Goal: Task Accomplishment & Management: Manage account settings

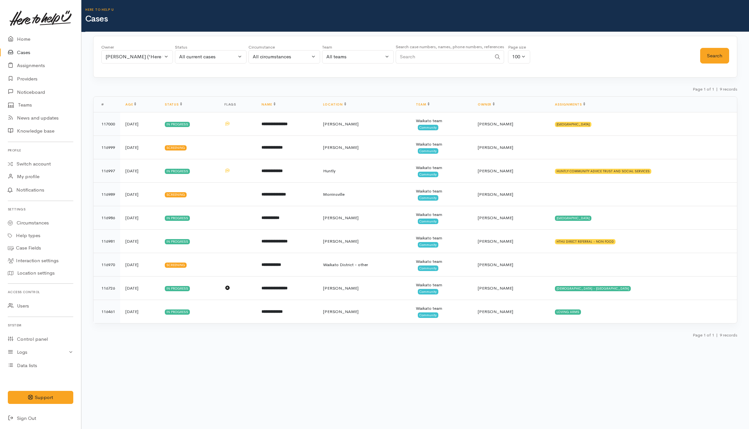
select select "1252"
click at [132, 58] on div "Katarina Daly ('Here to help u')" at bounding box center [134, 56] width 57 height 7
type input "jeff"
drag, startPoint x: 135, startPoint y: 98, endPoint x: 137, endPoint y: 96, distance: 3.4
click at [136, 98] on span "Jeffin Gopi ('Here to help u')" at bounding box center [153, 99] width 80 height 7
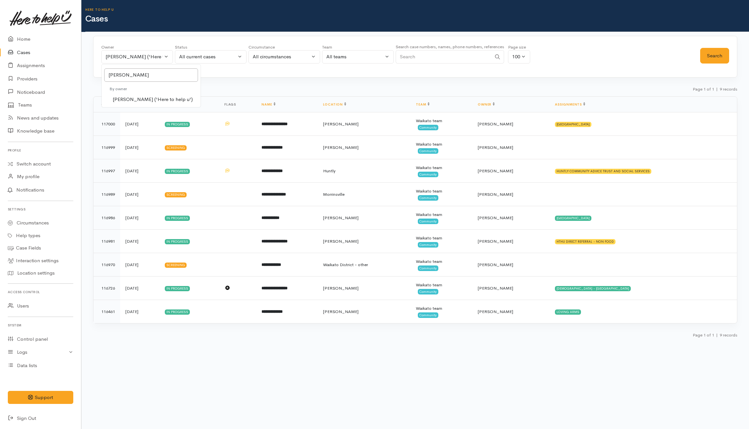
select select "1037"
click at [718, 56] on button "Search" at bounding box center [714, 56] width 29 height 16
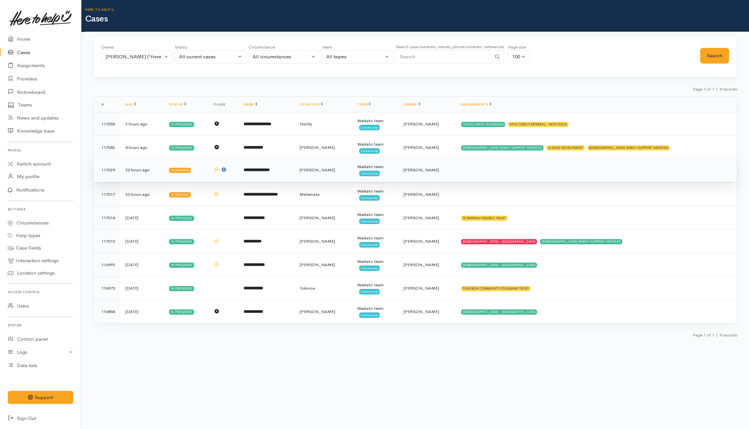
click at [523, 179] on td at bounding box center [596, 169] width 281 height 23
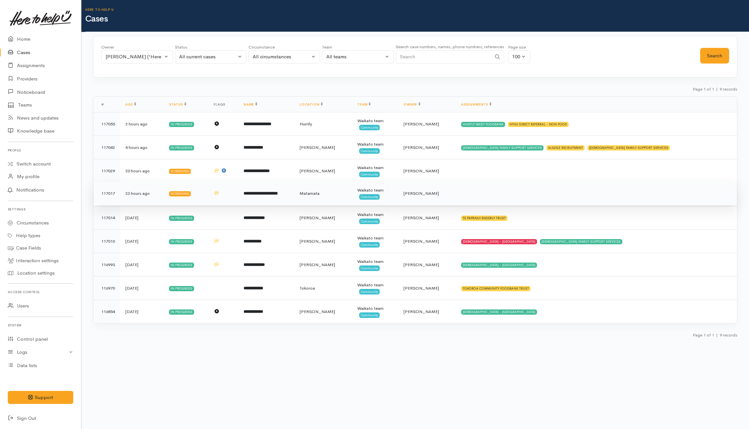
click at [522, 195] on td at bounding box center [596, 193] width 281 height 23
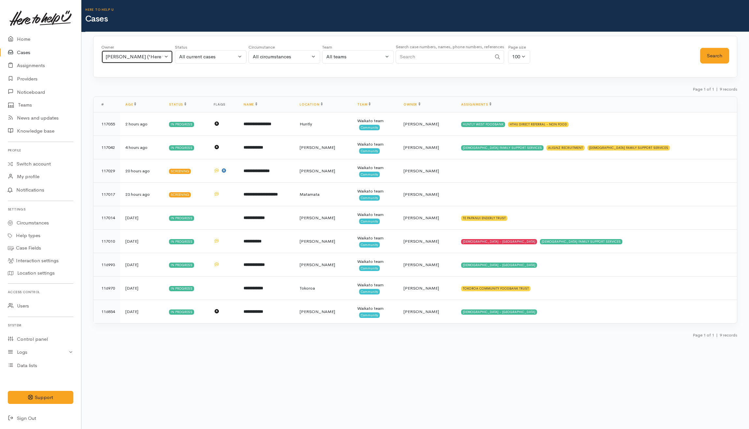
click at [163, 60] on button "Jeffin Gopi ('Here to help u')" at bounding box center [137, 56] width 72 height 13
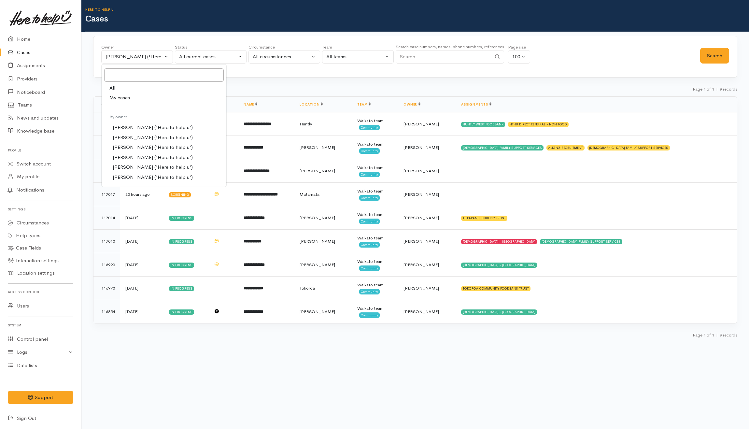
click at [154, 98] on link "My cases" at bounding box center [164, 98] width 125 height 10
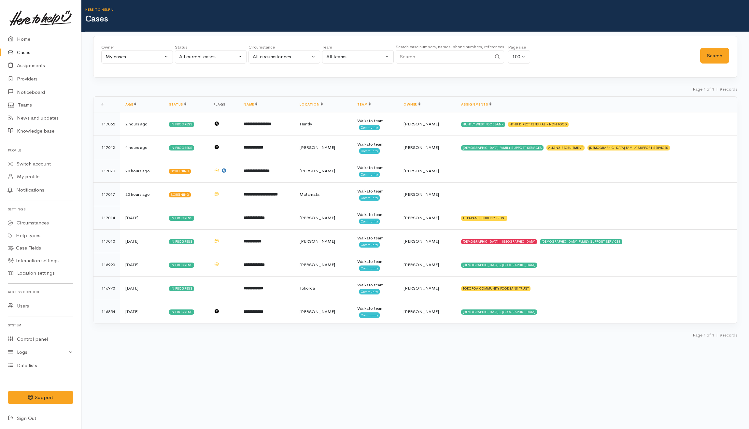
click at [143, 65] on div "Owner All My cases Aandrea Murray ('Here to help u') Akash Prakash ('Here to he…" at bounding box center [137, 55] width 72 height 23
click at [143, 58] on div "My cases" at bounding box center [134, 56] width 57 height 7
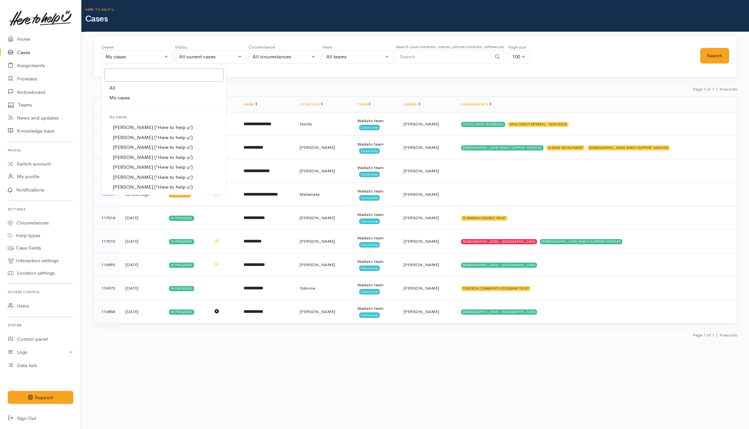
click at [128, 85] on link "All" at bounding box center [164, 88] width 125 height 10
select select "-1"
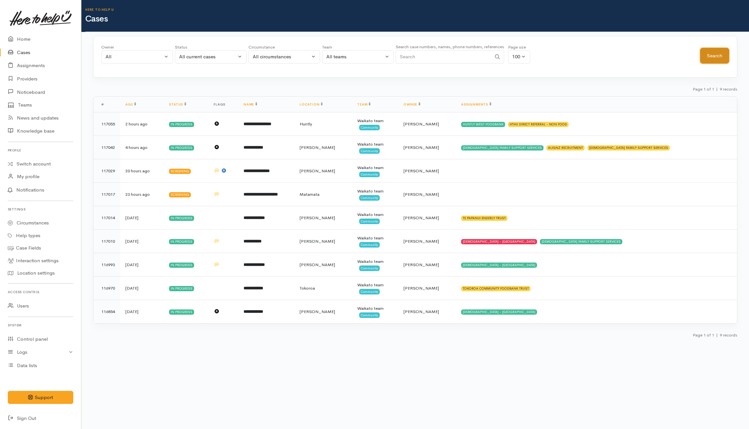
drag, startPoint x: 714, startPoint y: 51, endPoint x: 706, endPoint y: 55, distance: 8.9
click at [714, 51] on button "Search" at bounding box center [714, 56] width 29 height 16
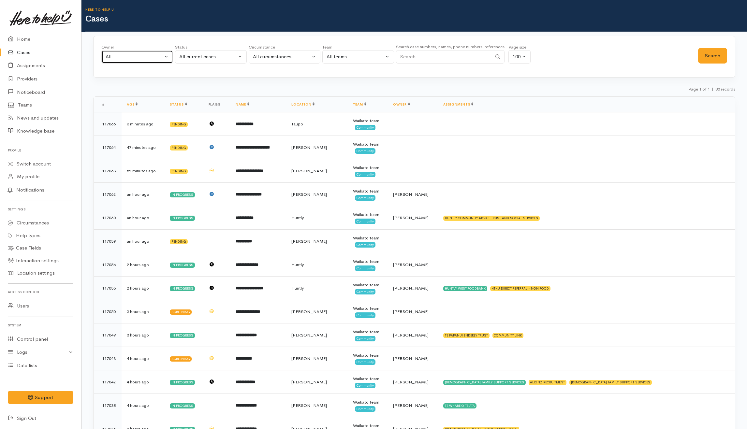
click at [127, 57] on div "All" at bounding box center [134, 56] width 57 height 7
type input "jef"
click at [124, 99] on span "[PERSON_NAME] ('Here to help u')" at bounding box center [153, 99] width 80 height 7
select select "1037"
click at [717, 62] on button "Search" at bounding box center [712, 56] width 29 height 16
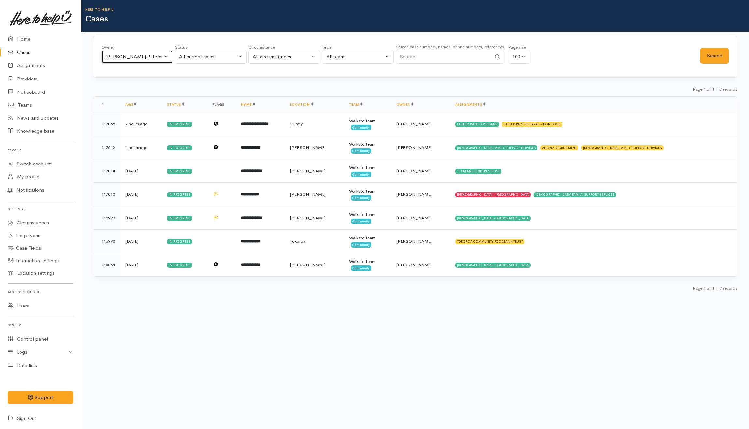
click at [138, 58] on div "[PERSON_NAME] ('Here to help u')" at bounding box center [134, 56] width 57 height 7
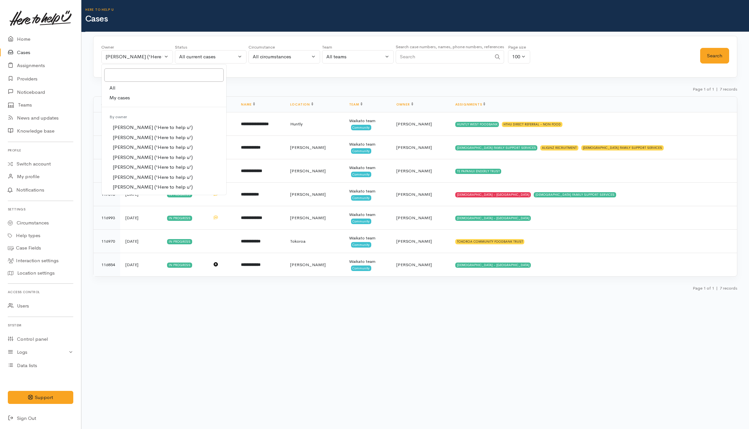
click at [120, 92] on link "All" at bounding box center [164, 88] width 125 height 10
select select "-1"
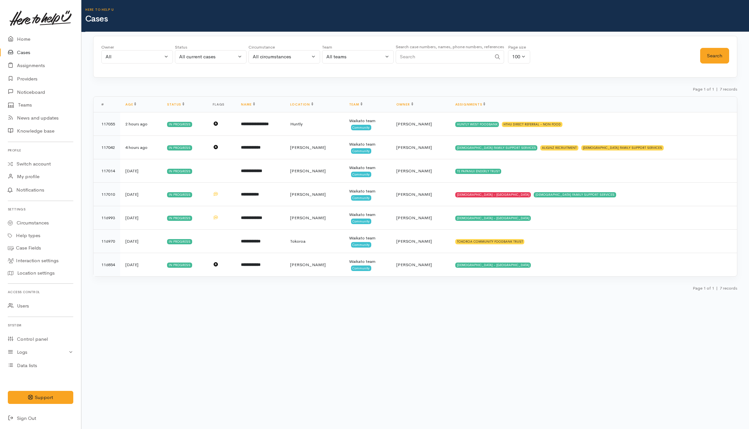
click at [734, 52] on div "Owner All My cases Aandrea Murray ('Here to help u') Akash Prakash ('Here to he…" at bounding box center [415, 57] width 644 height 42
click at [714, 52] on button "Search" at bounding box center [714, 56] width 29 height 16
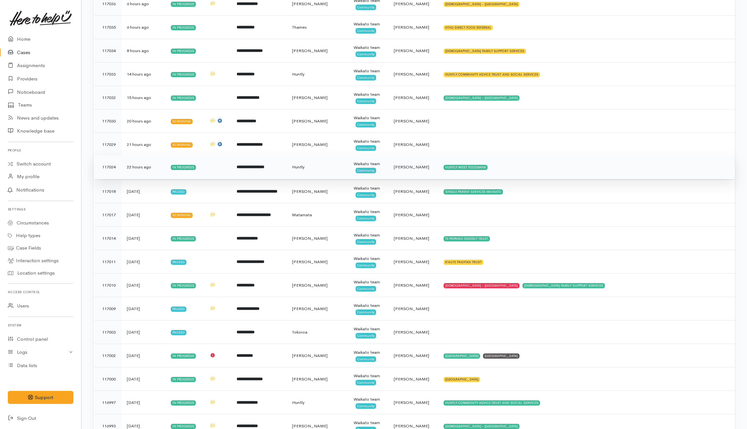
scroll to position [478, 0]
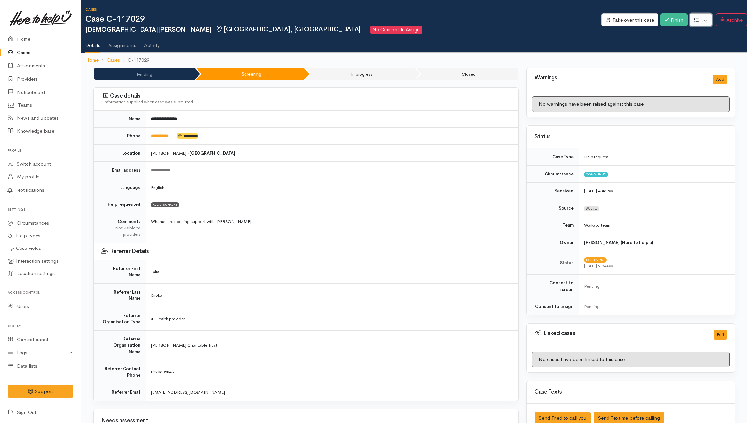
click at [559, 23] on button "button" at bounding box center [700, 19] width 22 height 13
click at [559, 54] on link "Re-assign team" at bounding box center [677, 55] width 70 height 10
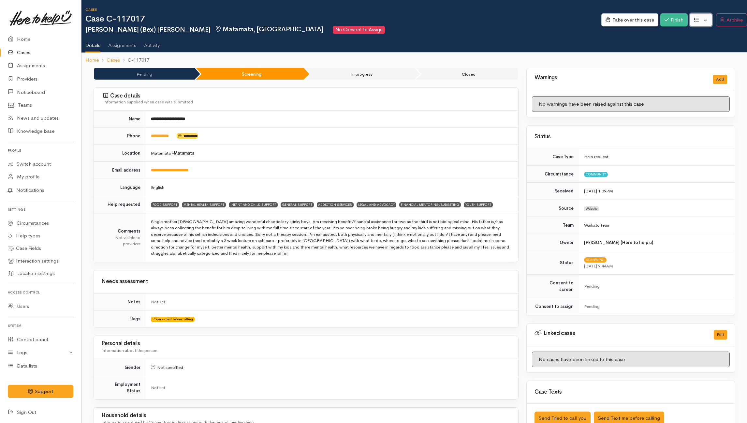
click at [559, 20] on button "button" at bounding box center [700, 19] width 22 height 13
click at [559, 53] on link "Re-assign team" at bounding box center [677, 55] width 70 height 10
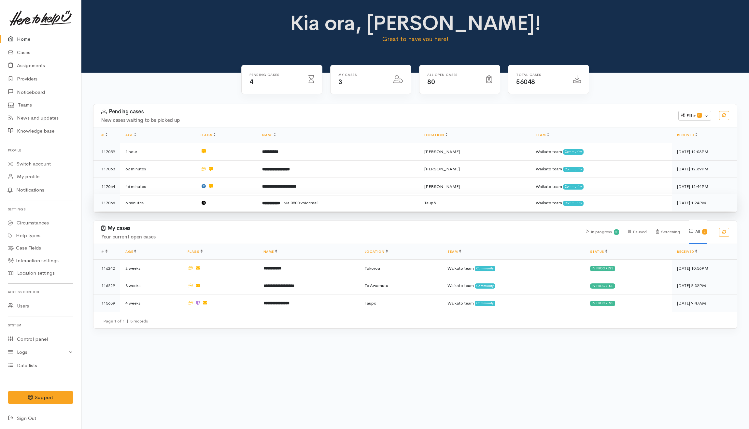
click at [251, 208] on td at bounding box center [226, 202] width 62 height 17
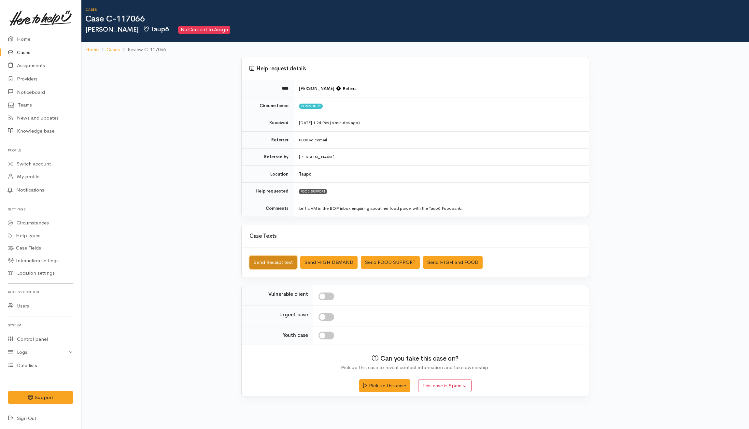
click at [268, 263] on button "Send Receipt text" at bounding box center [274, 262] width 48 height 13
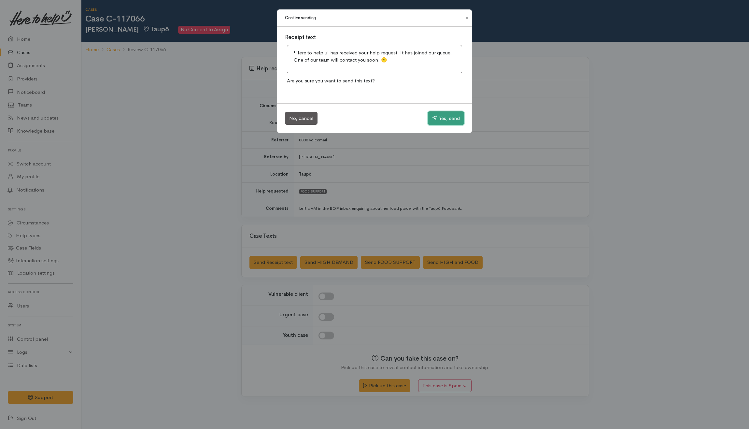
click at [452, 117] on button "Yes, send" at bounding box center [446, 118] width 36 height 14
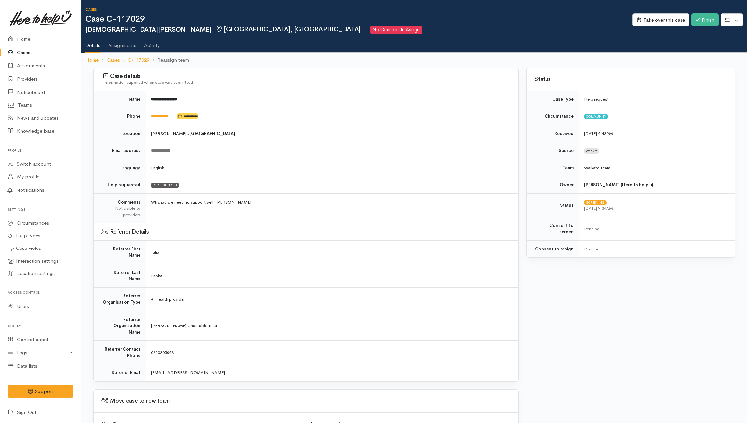
click at [159, 143] on td "**********" at bounding box center [332, 150] width 372 height 17
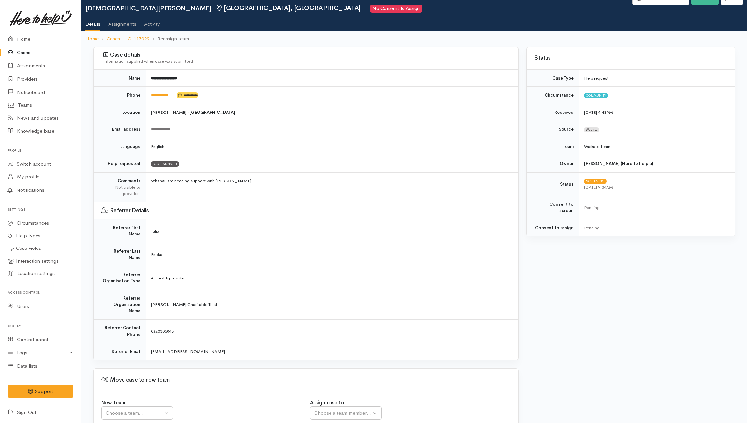
scroll to position [50, 0]
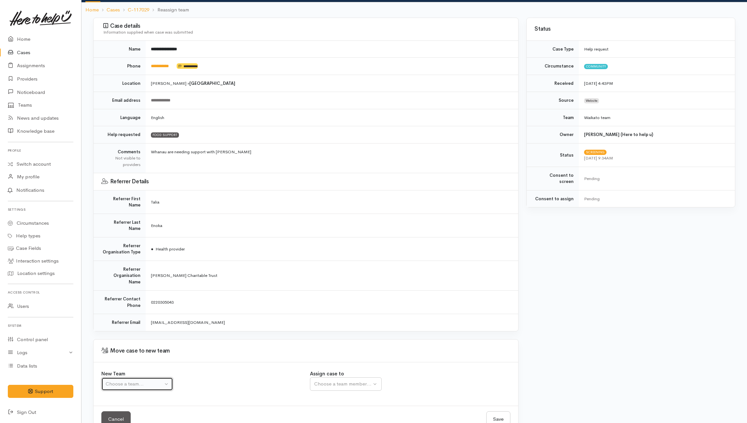
drag, startPoint x: 156, startPoint y: 365, endPoint x: 151, endPoint y: 359, distance: 7.8
click at [156, 380] on div "Choose a team..." at bounding box center [134, 383] width 57 height 7
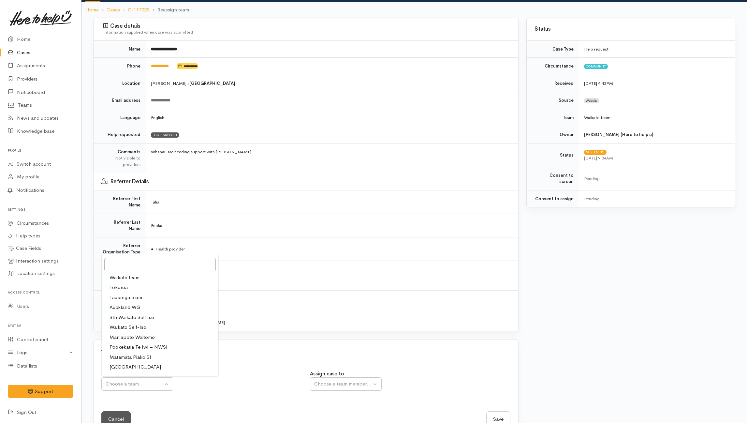
click at [133, 274] on span "Waikato team" at bounding box center [124, 277] width 30 height 7
select select "1"
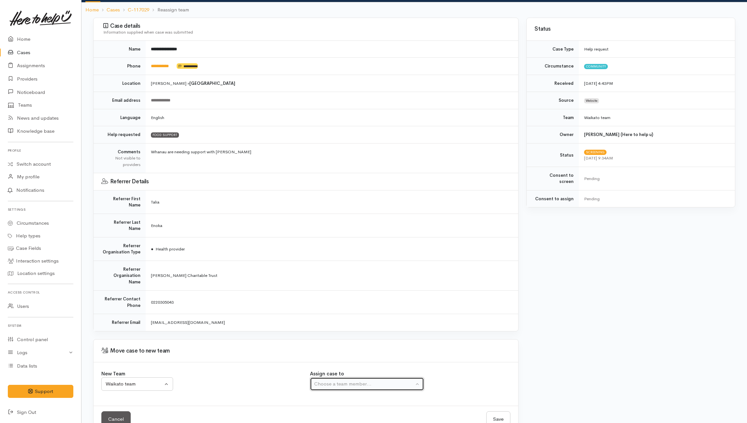
click at [363, 380] on div "Choose a team member..." at bounding box center [364, 383] width 100 height 7
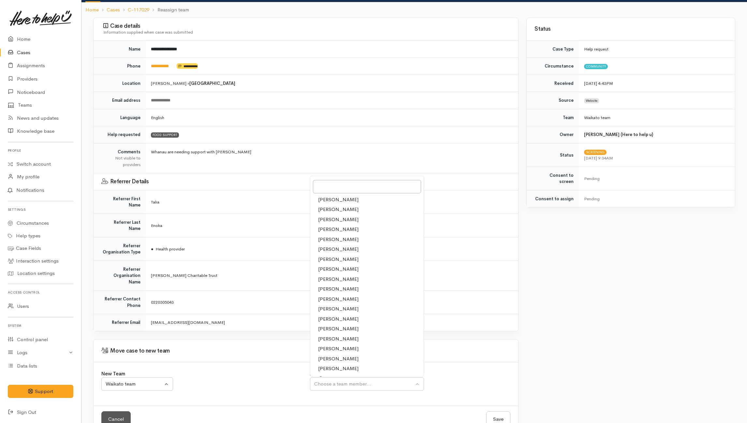
click at [322, 365] on span "[PERSON_NAME]" at bounding box center [338, 368] width 40 height 7
select select "1463"
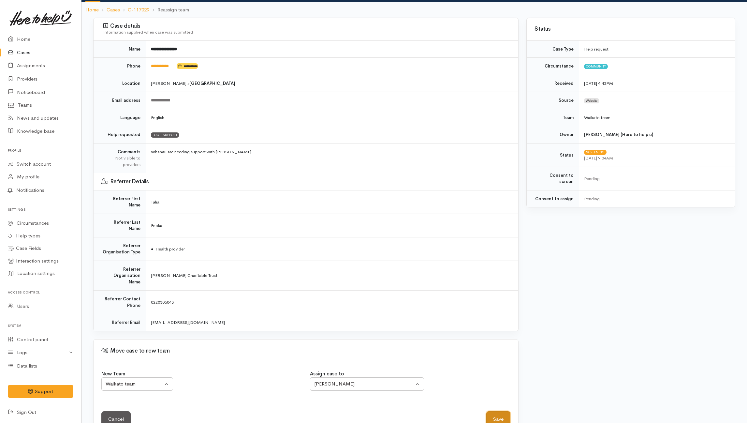
click at [498, 411] on button "Save" at bounding box center [498, 419] width 24 height 16
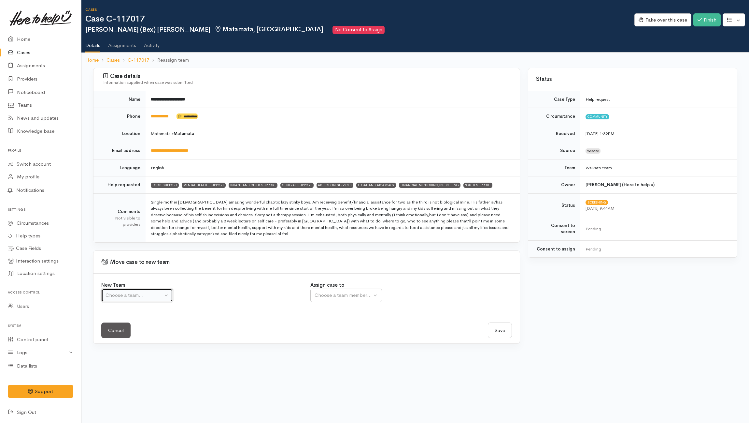
click at [144, 301] on button "Choose a team..." at bounding box center [137, 294] width 72 height 13
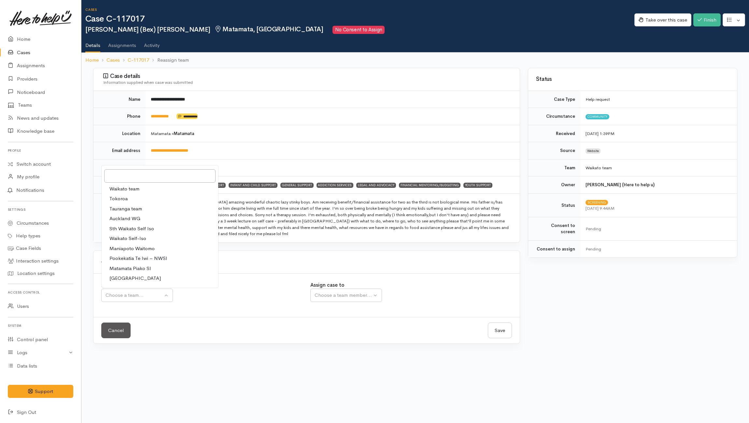
click at [134, 189] on span "Waikato team" at bounding box center [124, 188] width 30 height 7
select select "1"
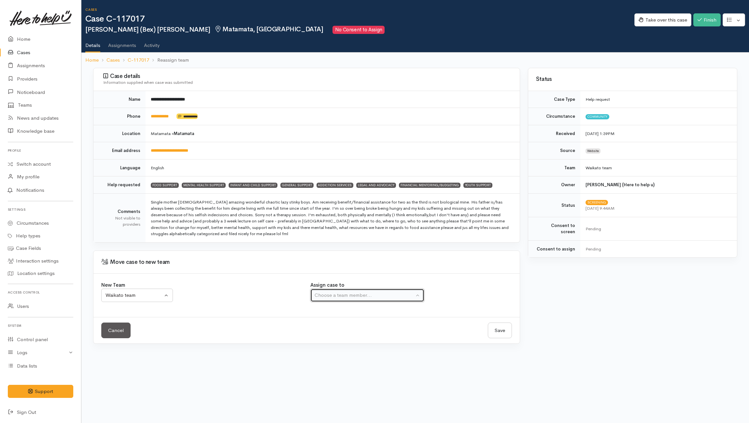
click at [371, 299] on div "Choose a team member..." at bounding box center [365, 294] width 100 height 7
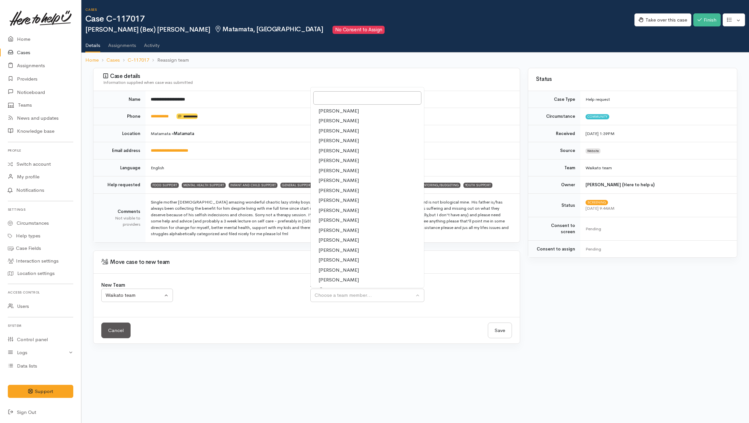
click at [327, 259] on span "[PERSON_NAME]" at bounding box center [339, 259] width 40 height 7
select select "2109"
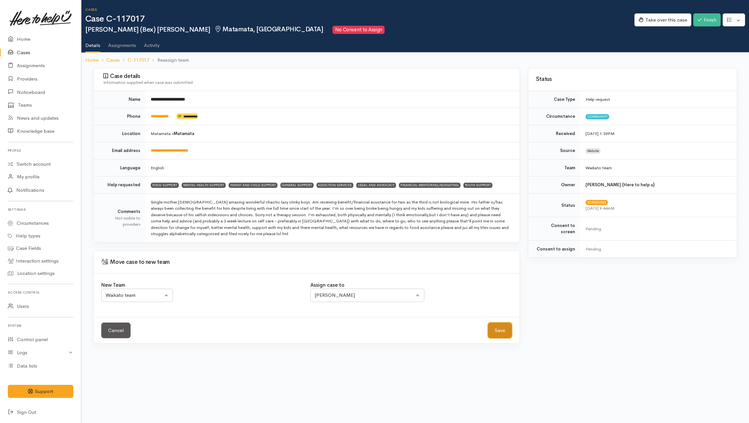
click at [501, 329] on button "Save" at bounding box center [500, 330] width 24 height 16
